Goal: Information Seeking & Learning: Learn about a topic

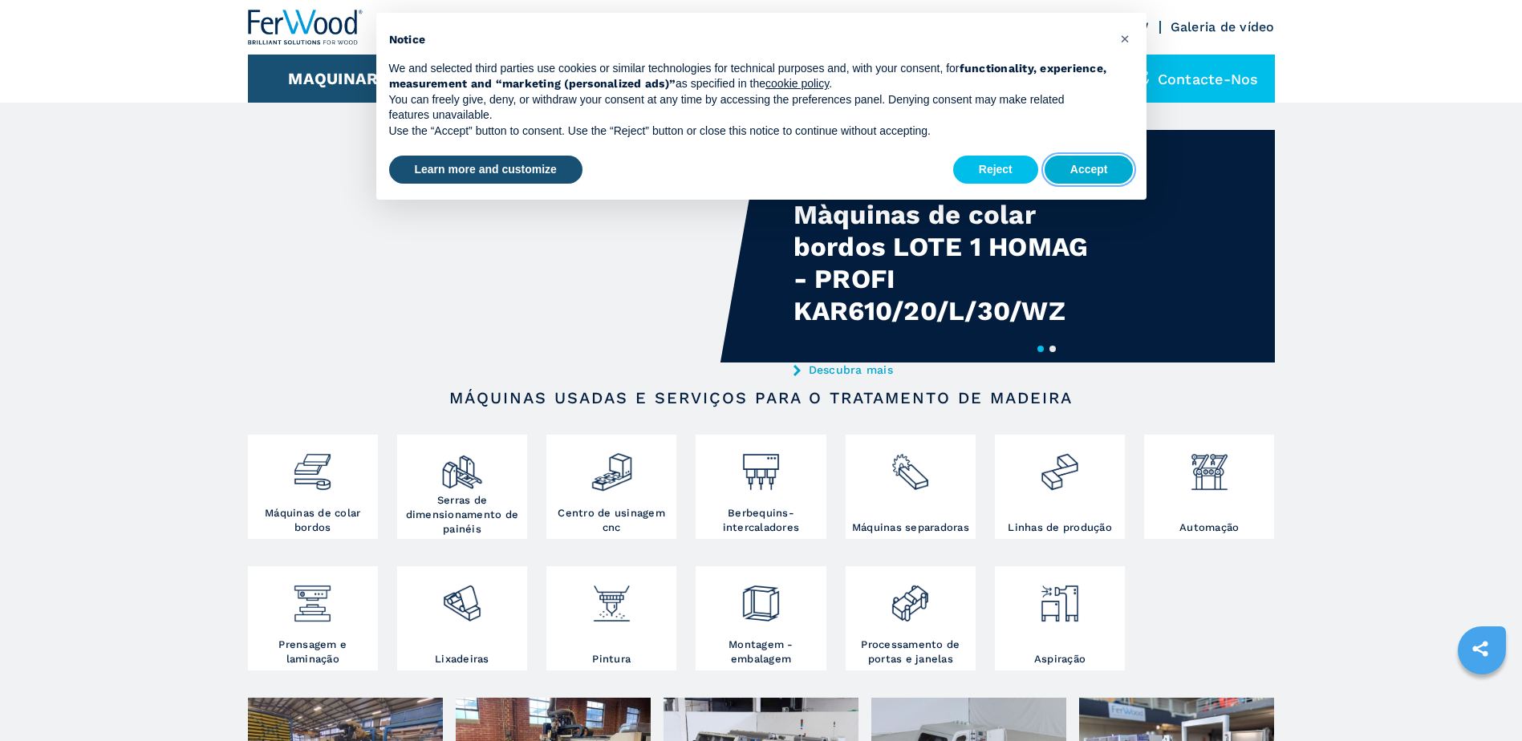
click at [1093, 172] on button "Accept" at bounding box center [1088, 170] width 89 height 29
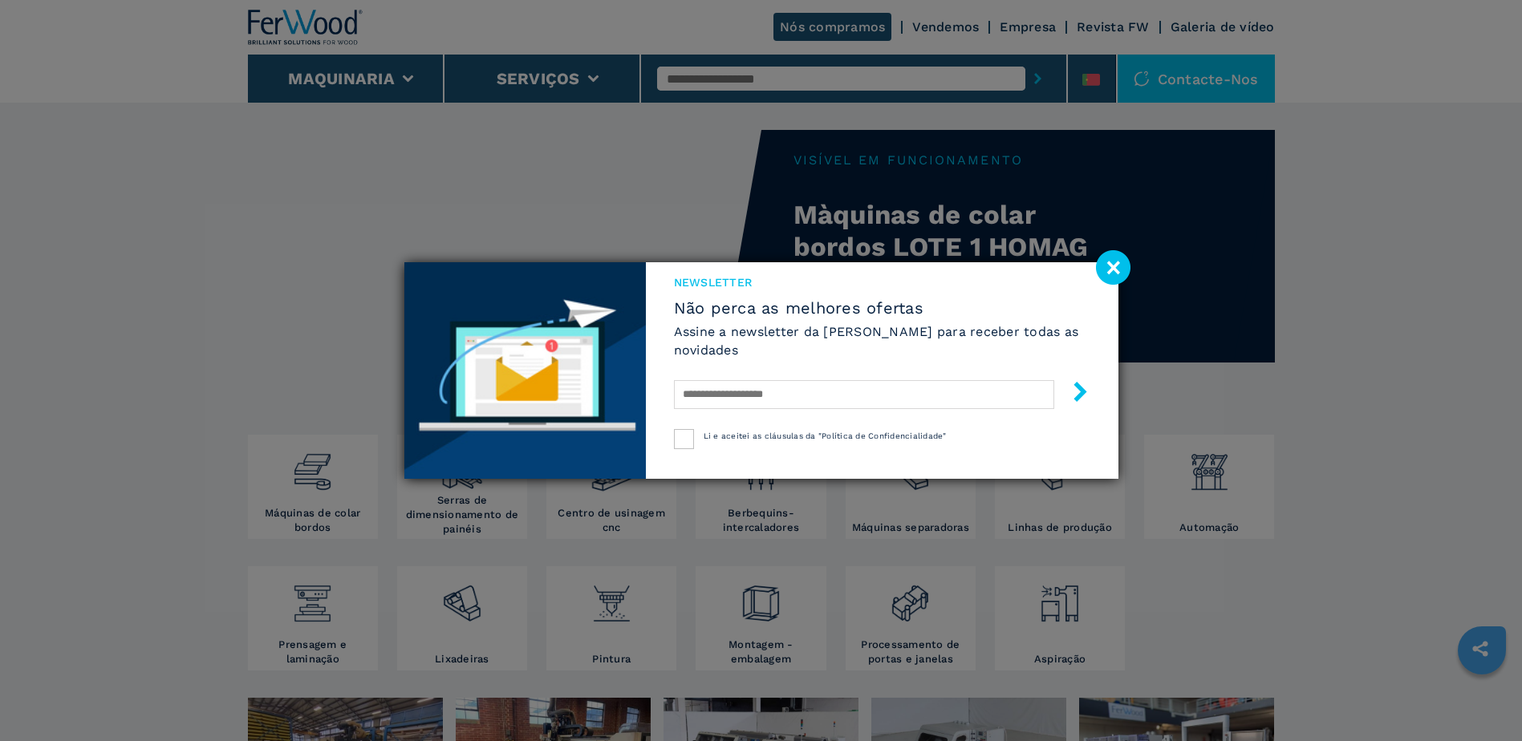
click at [1127, 263] on image at bounding box center [1113, 267] width 34 height 34
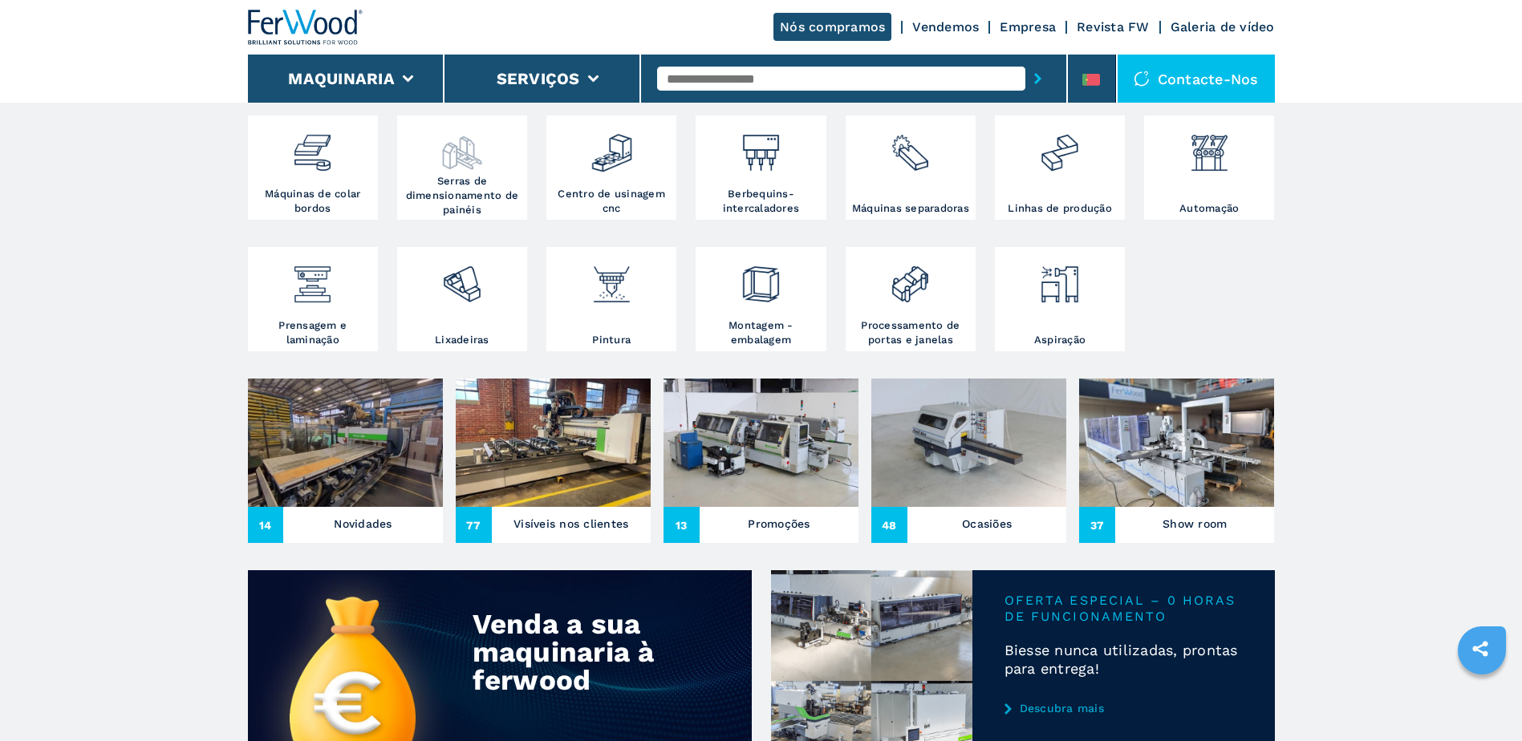
scroll to position [321, 0]
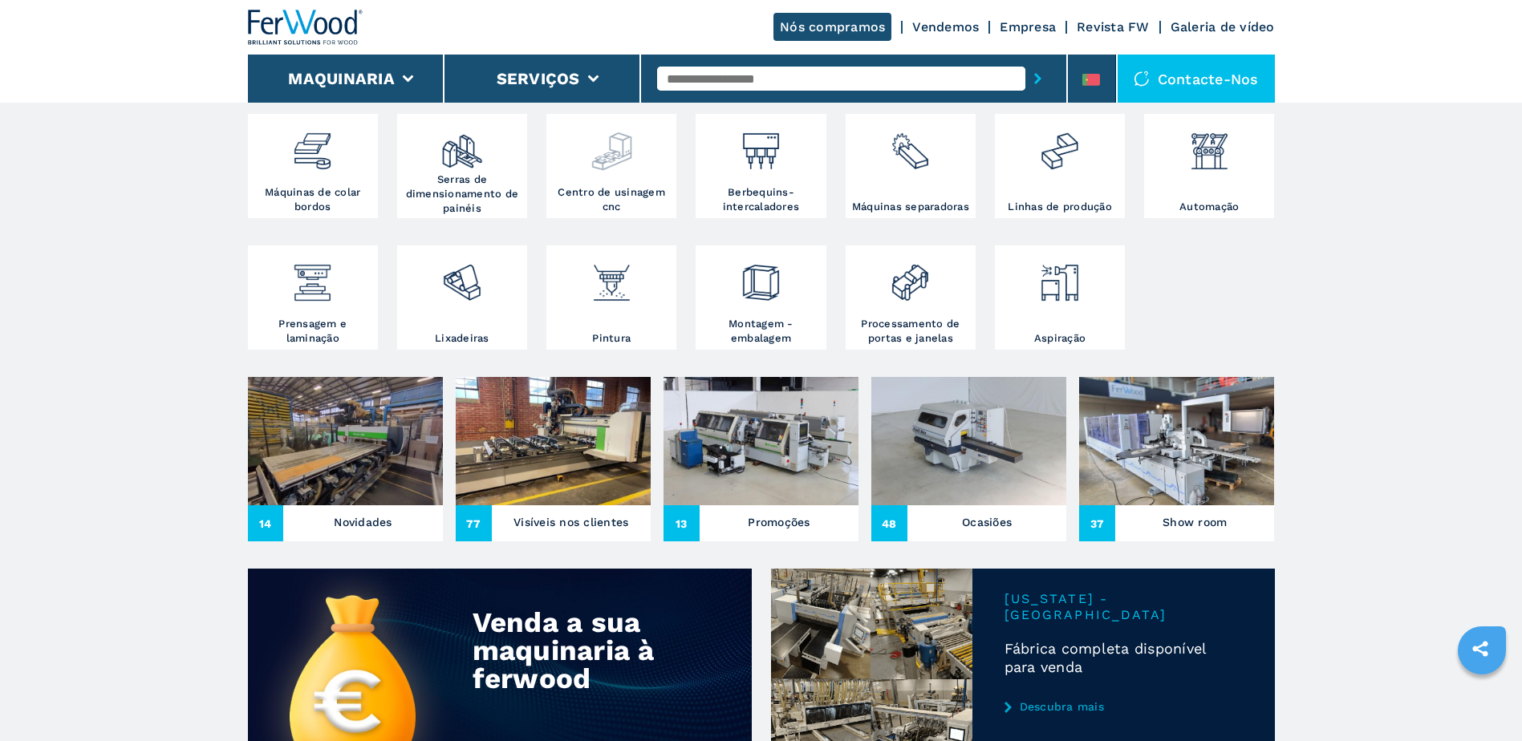
click at [642, 180] on div at bounding box center [611, 151] width 122 height 67
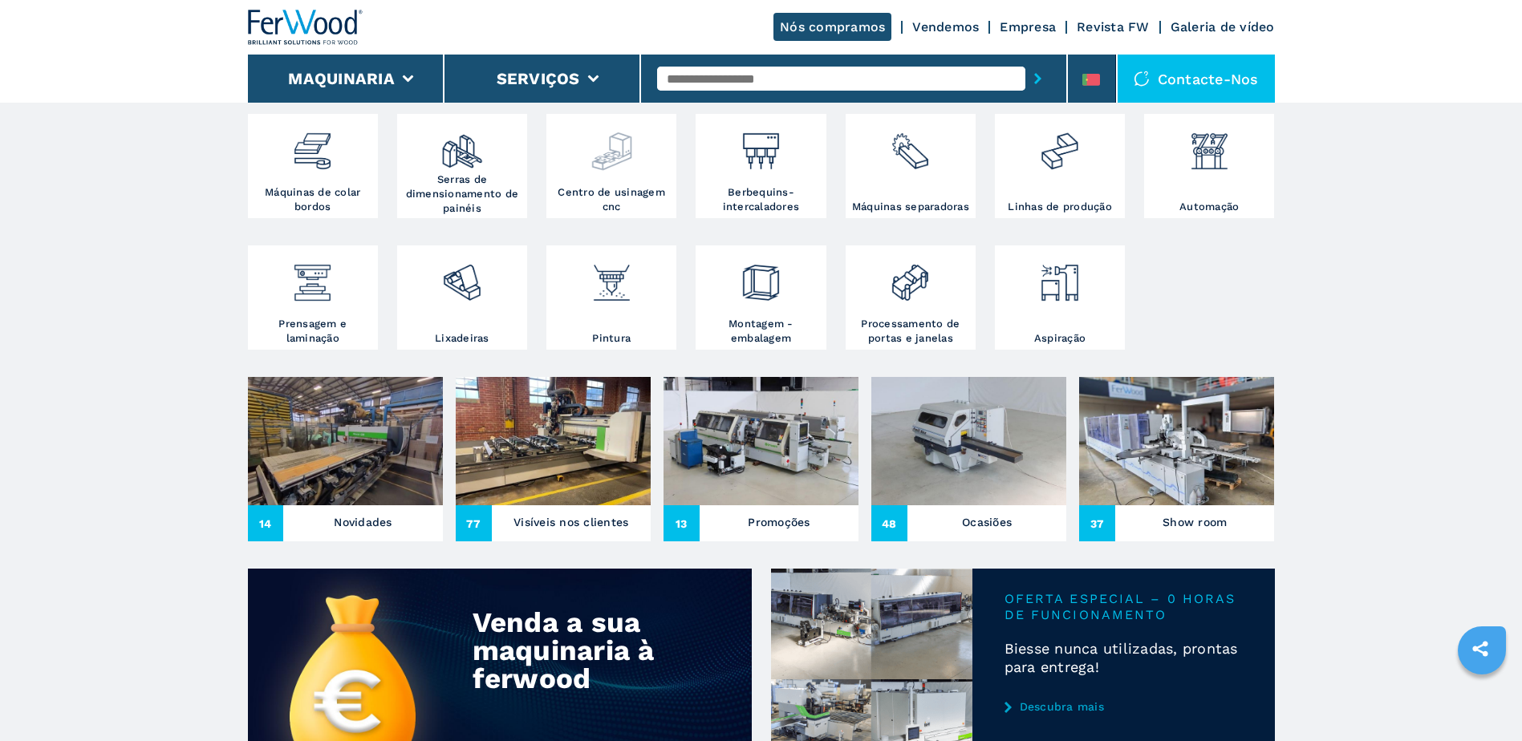
click at [594, 152] on img at bounding box center [611, 145] width 43 height 55
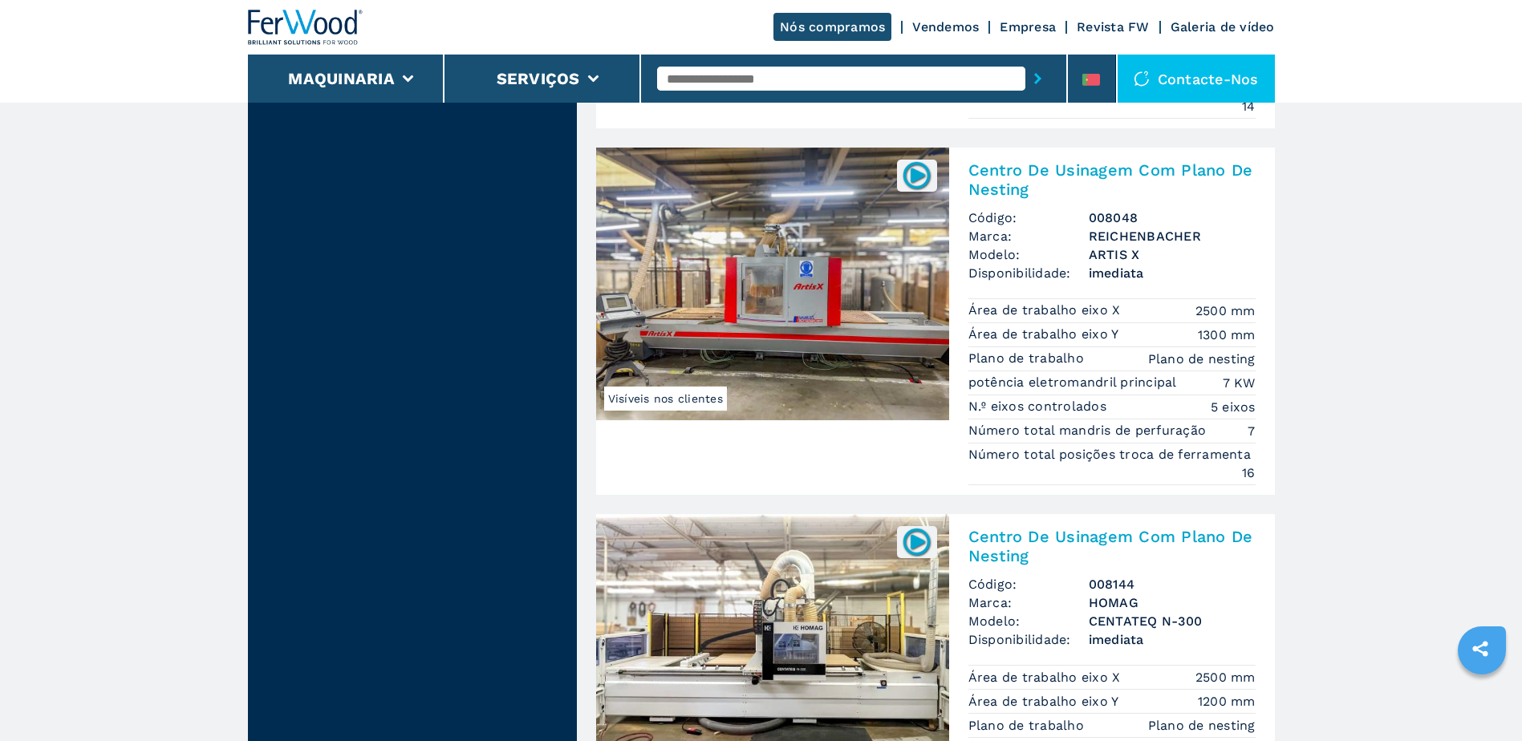
scroll to position [2487, 0]
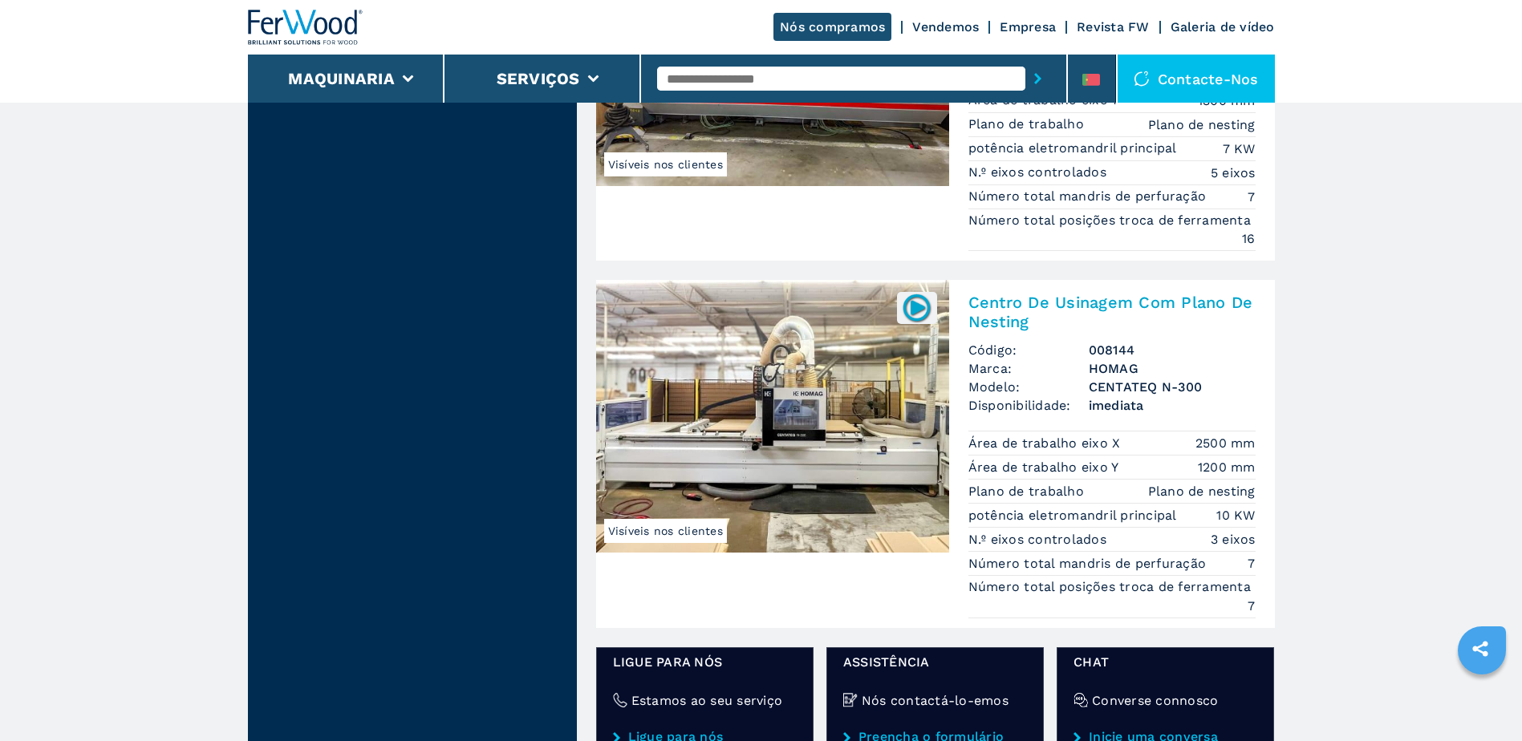
click at [1064, 311] on h2 "Centro De Usinagem Com Plano De Nesting" at bounding box center [1111, 312] width 287 height 39
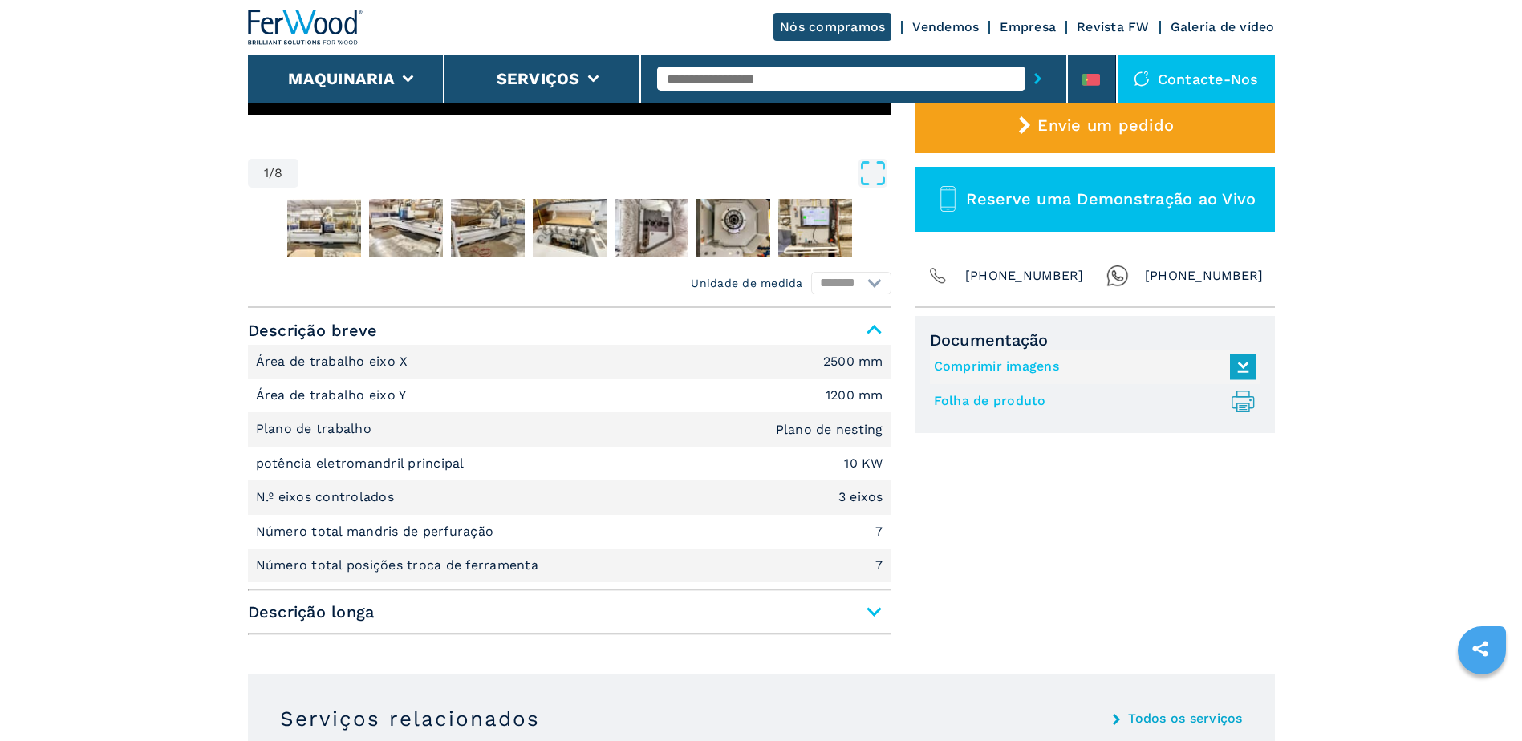
scroll to position [642, 0]
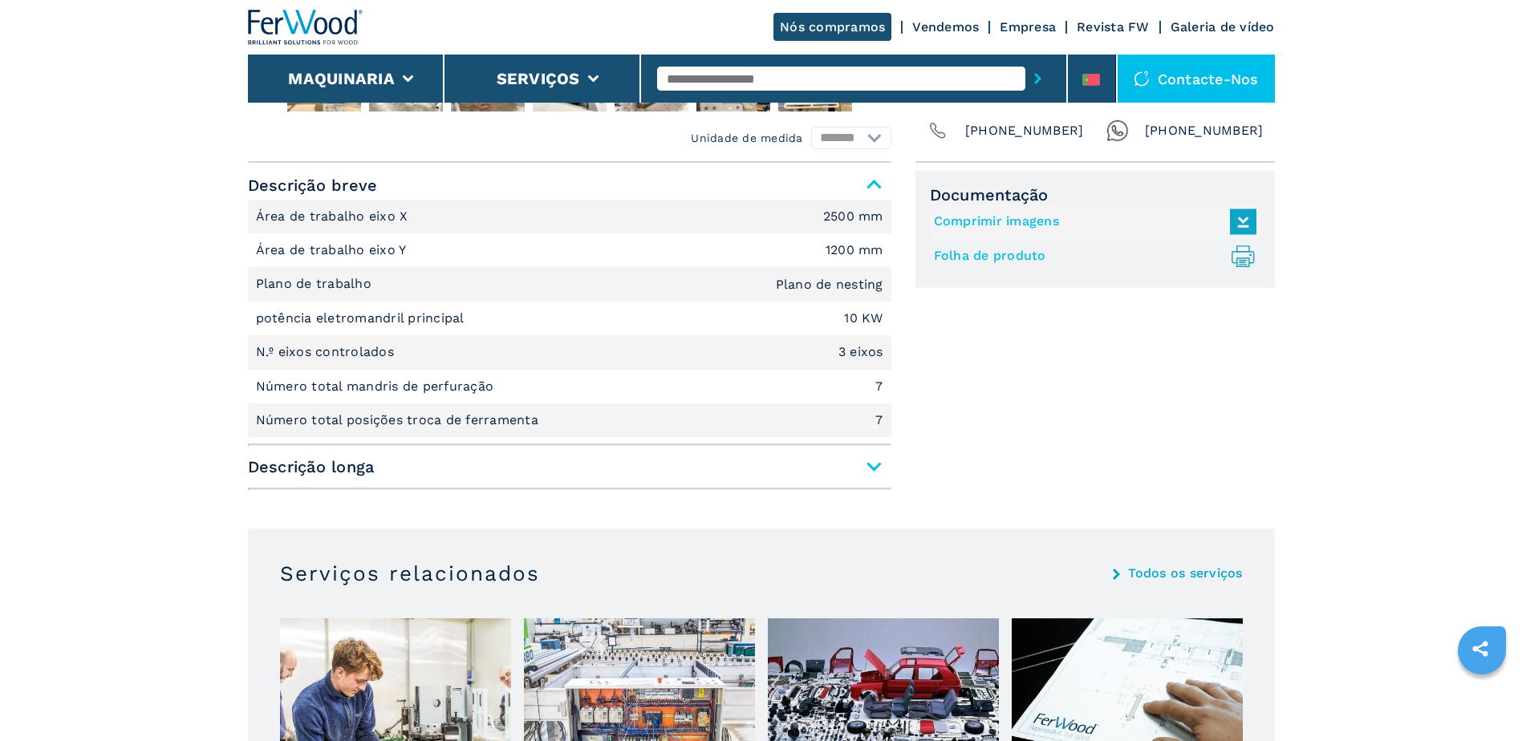
click at [869, 465] on span "Descrição longa" at bounding box center [569, 466] width 643 height 29
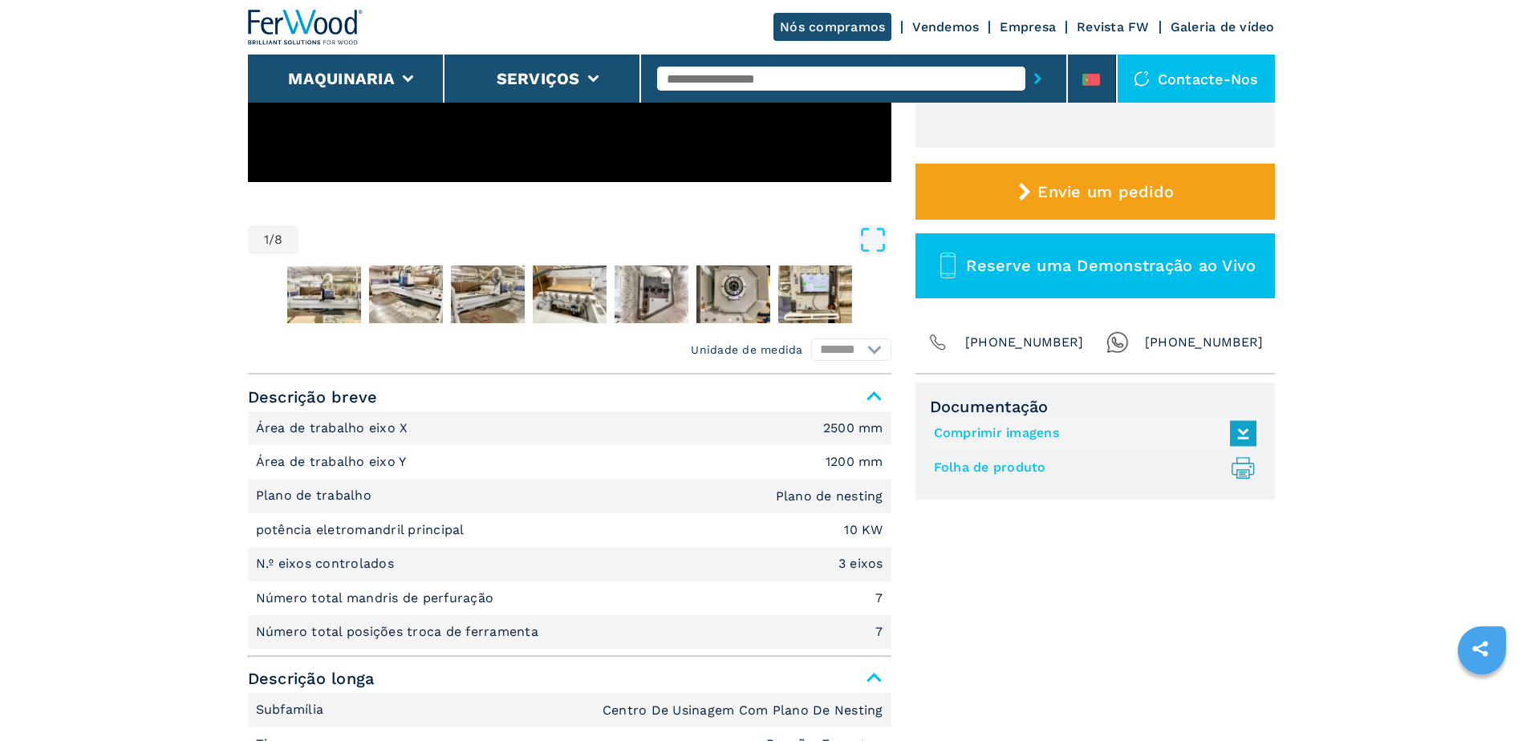
scroll to position [401, 0]
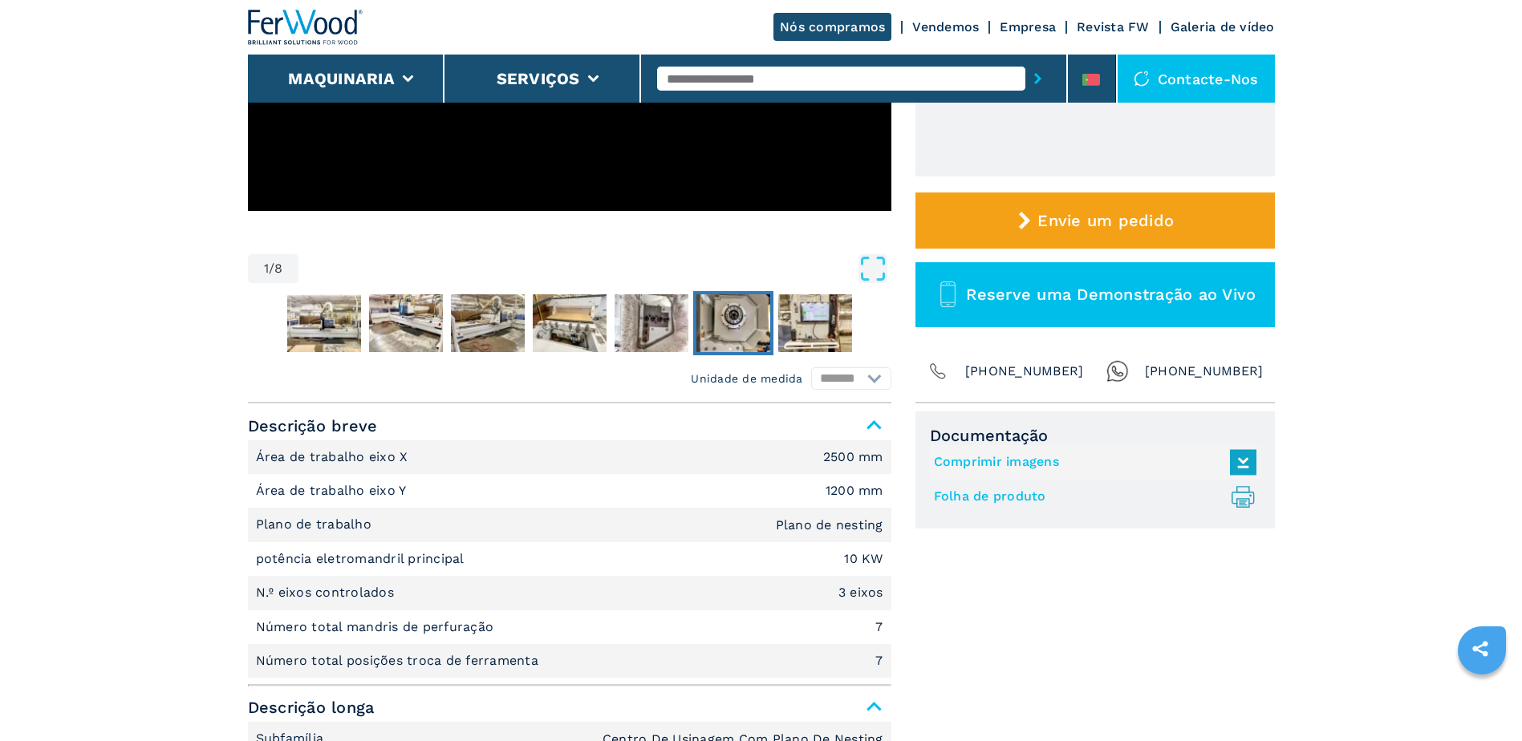
click at [751, 319] on img "Go to Slide 7" at bounding box center [733, 323] width 74 height 58
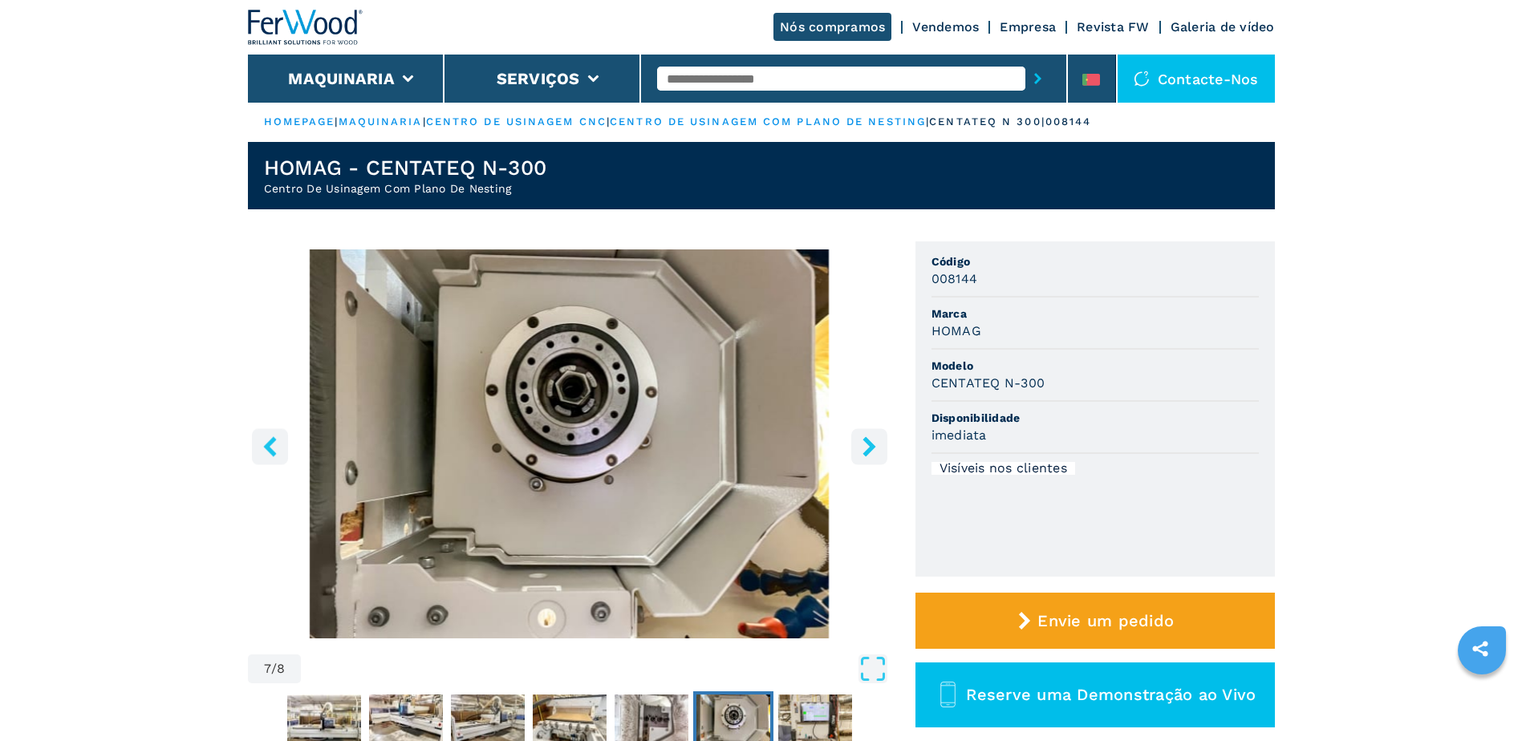
scroll to position [0, 0]
